Goal: Find specific page/section: Find specific page/section

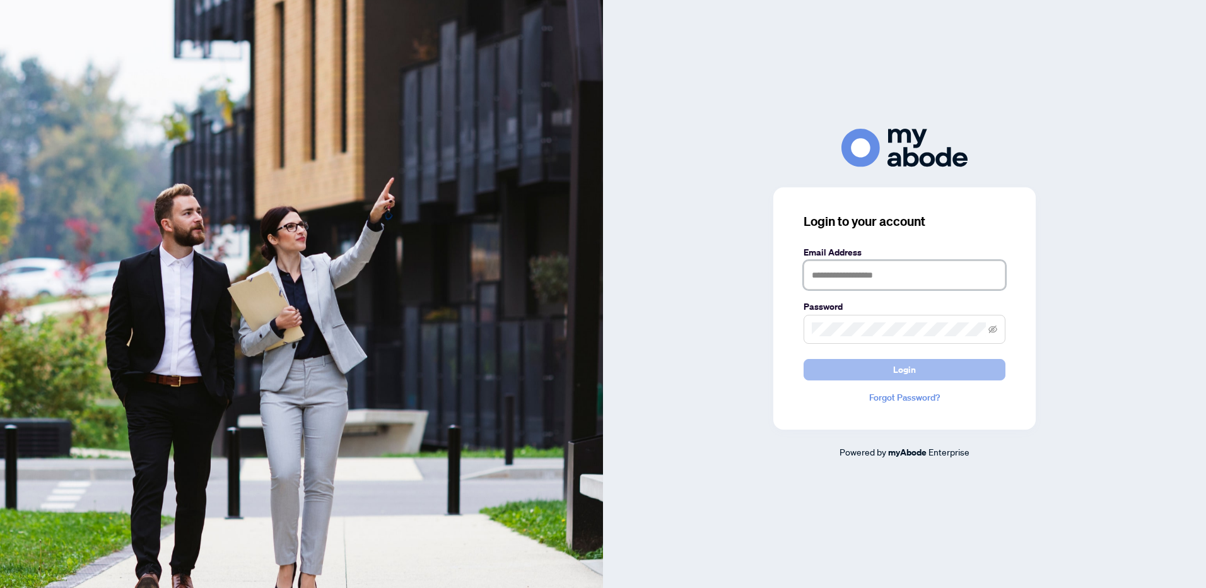
type input "**********"
click at [887, 372] on button "Login" at bounding box center [904, 369] width 202 height 21
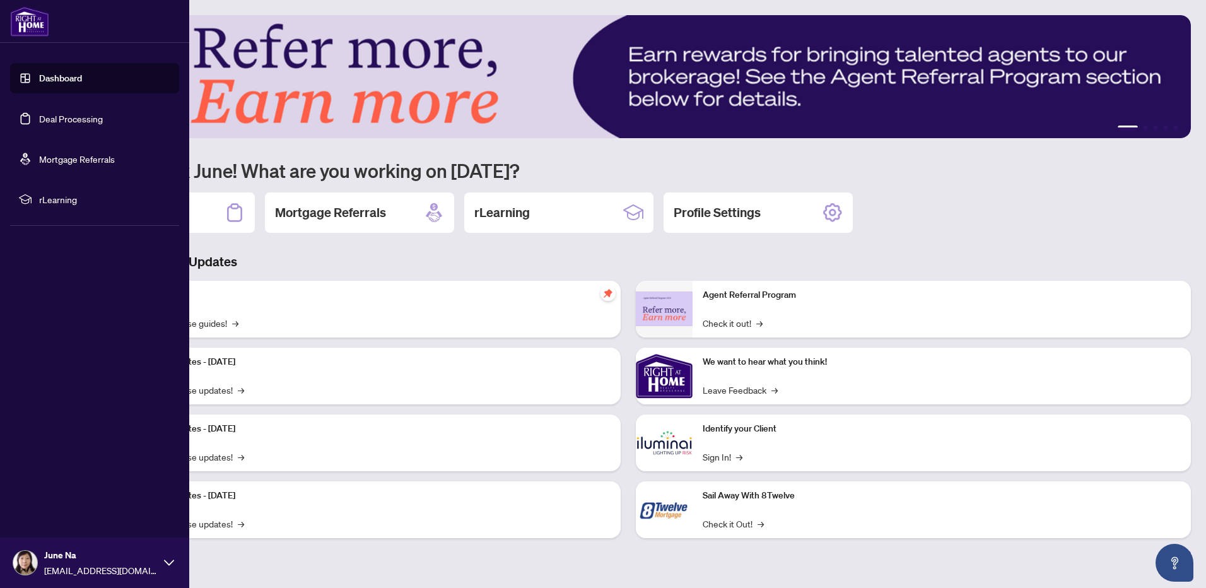
click at [39, 117] on link "Deal Processing" at bounding box center [71, 118] width 64 height 11
